Goal: Task Accomplishment & Management: Use online tool/utility

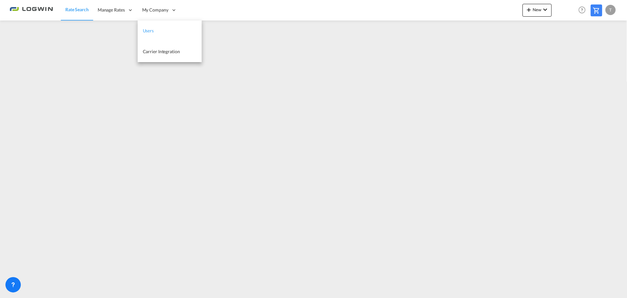
click at [151, 28] on span "Users" at bounding box center [148, 30] width 11 height 5
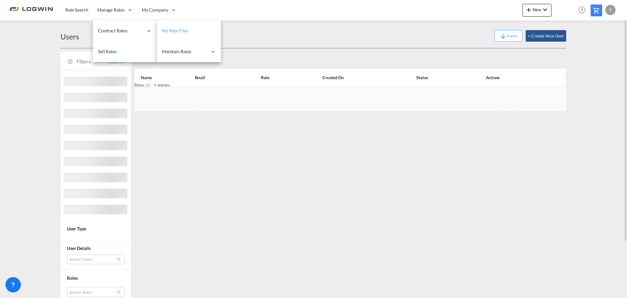
click at [186, 31] on span "My Rate Files" at bounding box center [175, 30] width 26 height 5
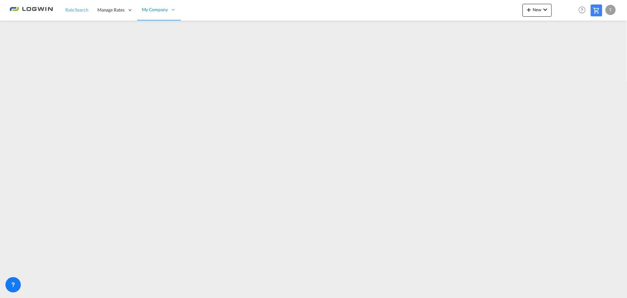
click at [75, 11] on span "Rate Search" at bounding box center [76, 9] width 23 height 5
